Goal: Information Seeking & Learning: Learn about a topic

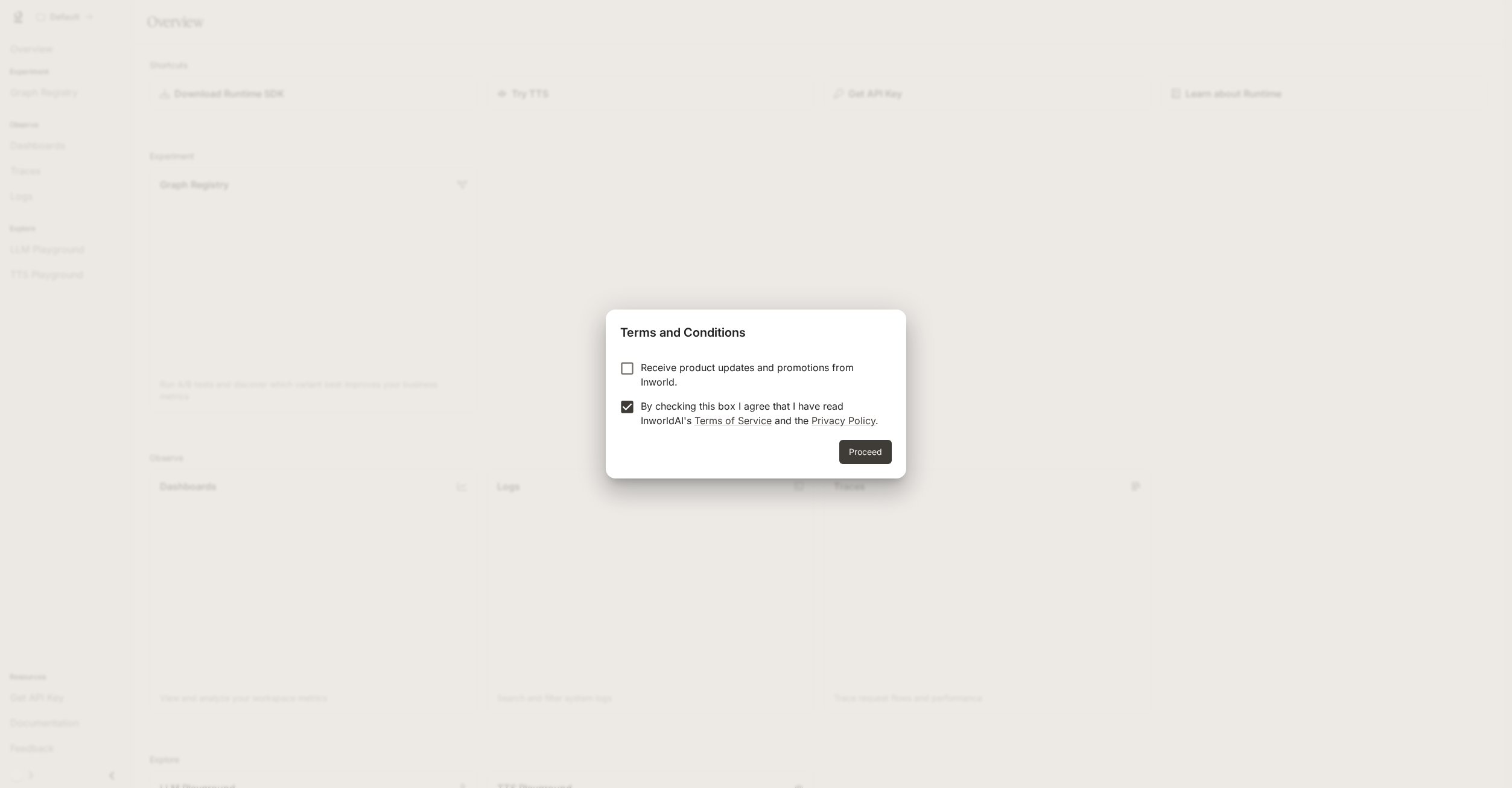
click at [892, 464] on div "Proceed" at bounding box center [756, 458] width 301 height 39
click at [873, 452] on button "Proceed" at bounding box center [865, 451] width 52 height 24
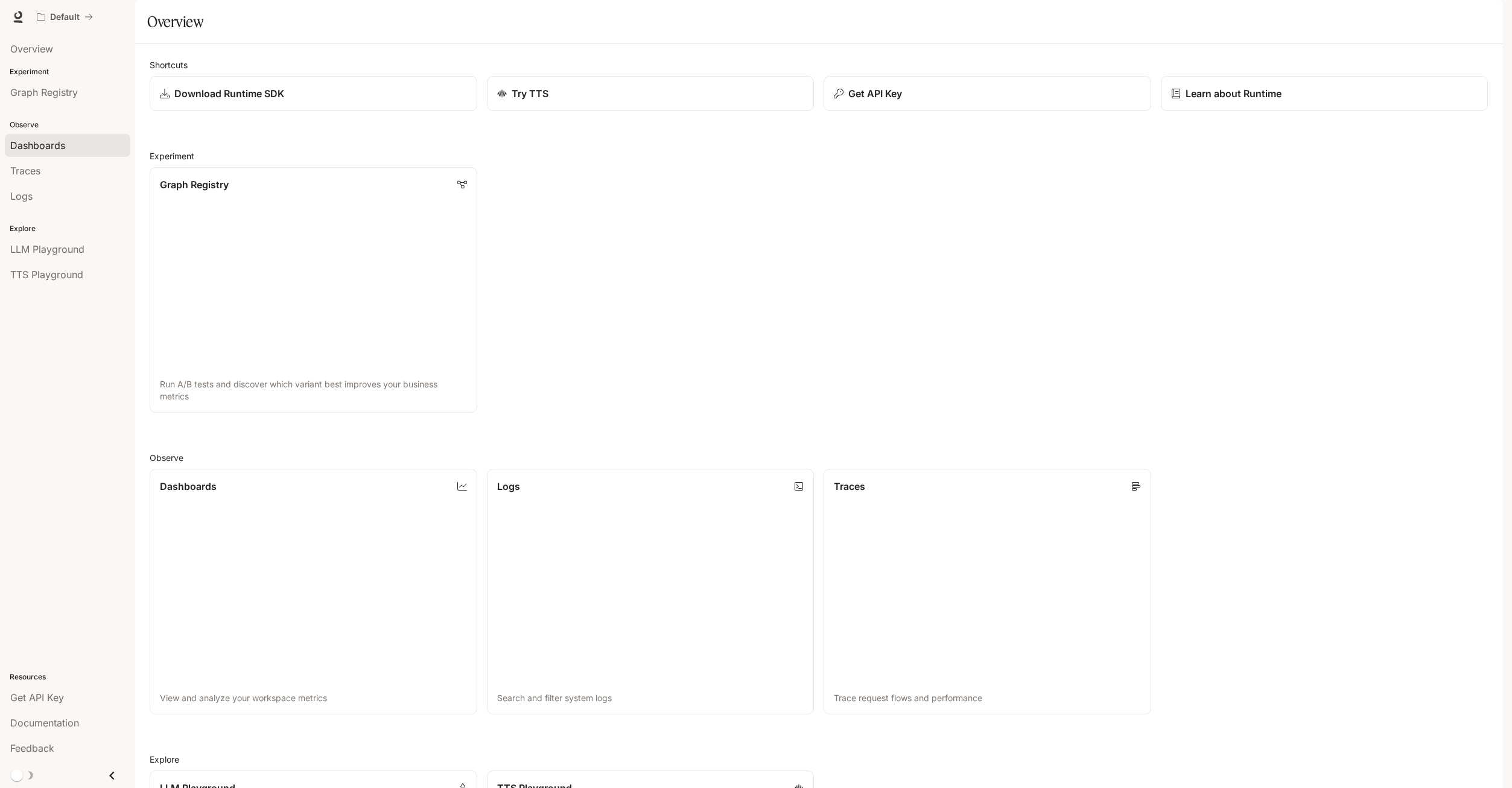
click at [49, 149] on span "Dashboards" at bounding box center [37, 145] width 55 height 14
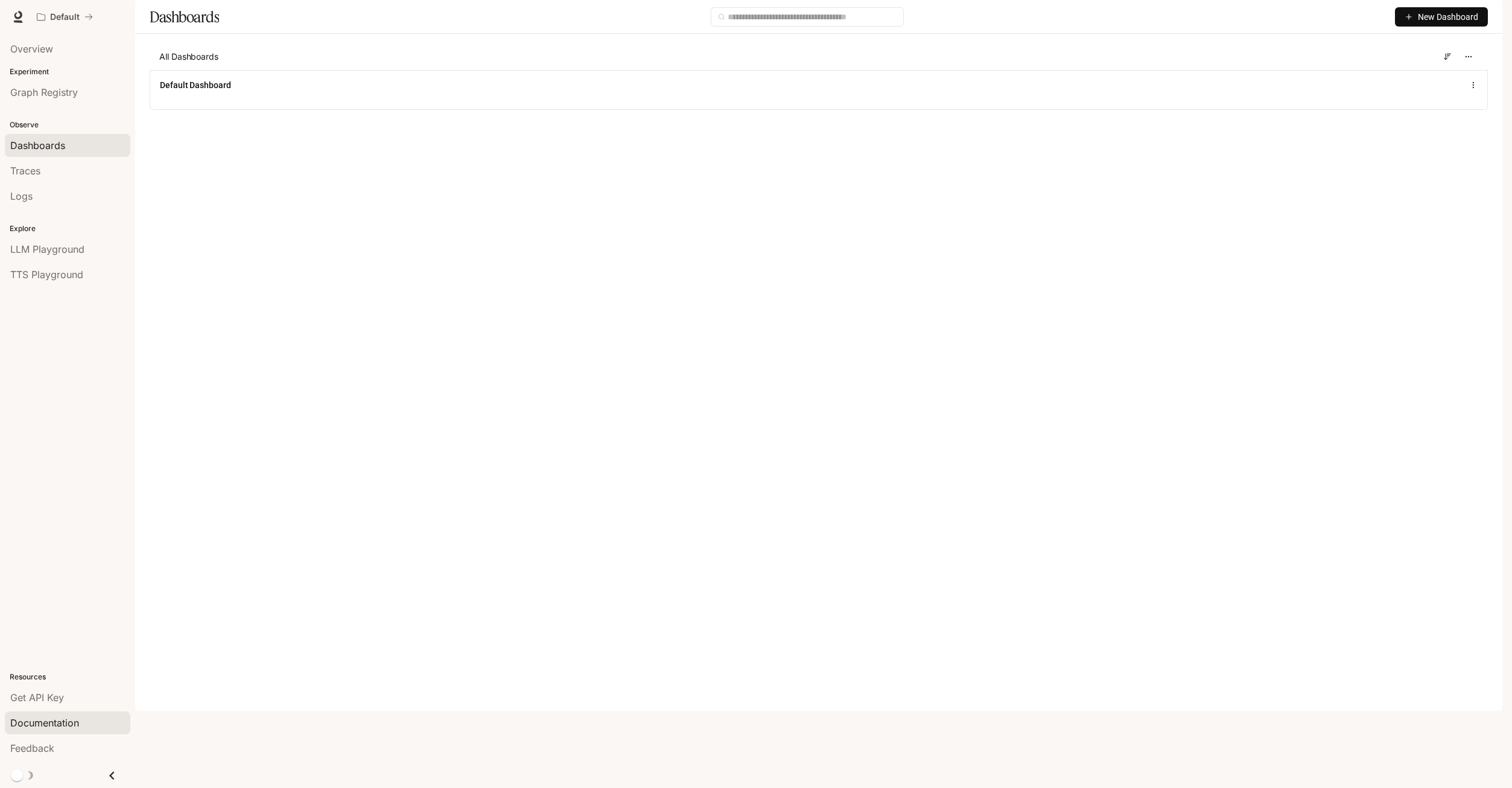
click at [87, 714] on link "Documentation" at bounding box center [67, 722] width 125 height 23
